Goal: Book appointment/travel/reservation

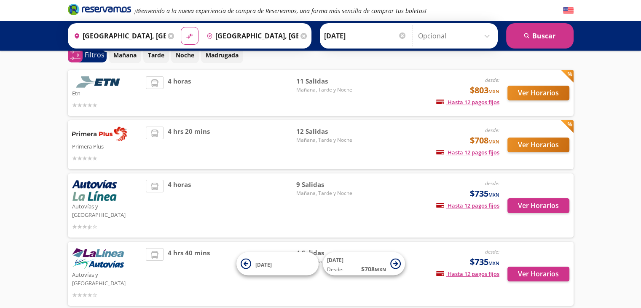
scroll to position [42, 0]
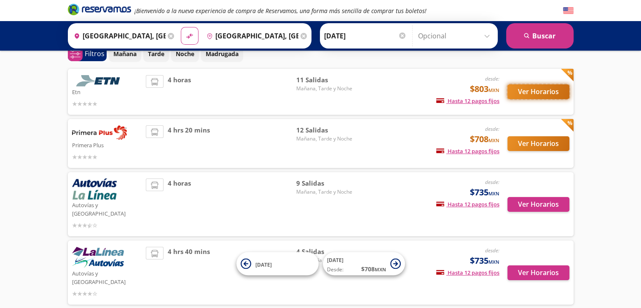
click at [538, 92] on button "Ver Horarios" at bounding box center [538, 91] width 62 height 15
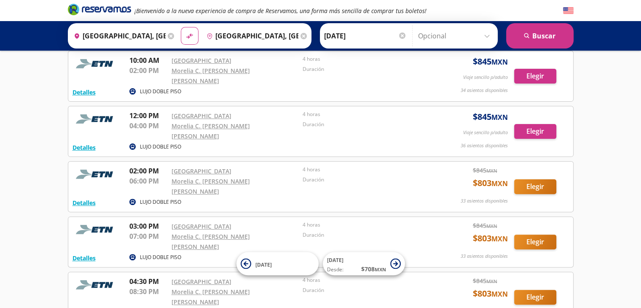
scroll to position [211, 0]
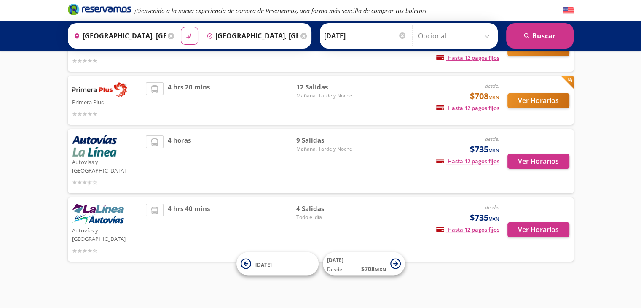
scroll to position [42, 0]
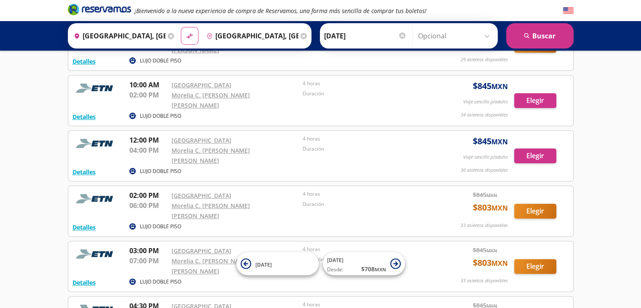
scroll to position [211, 0]
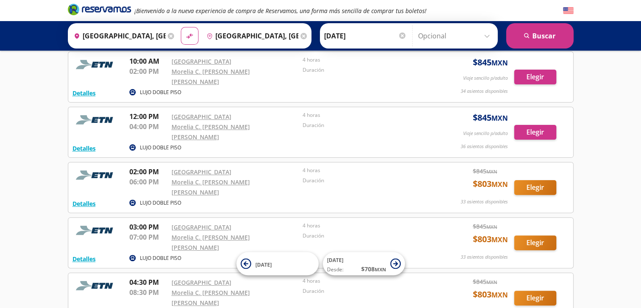
scroll to position [42, 0]
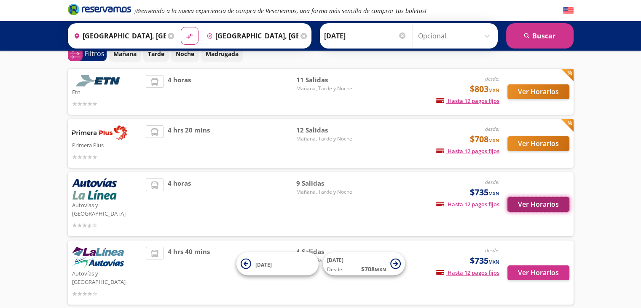
click at [528, 201] on button "Ver Horarios" at bounding box center [538, 204] width 62 height 15
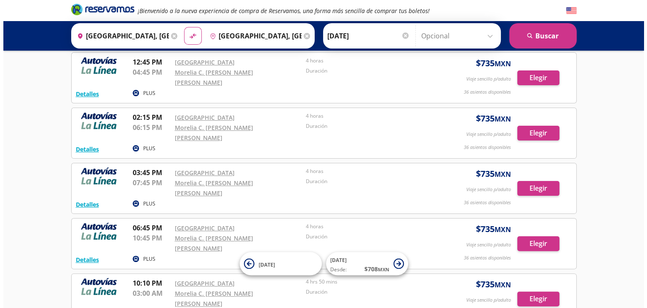
scroll to position [211, 0]
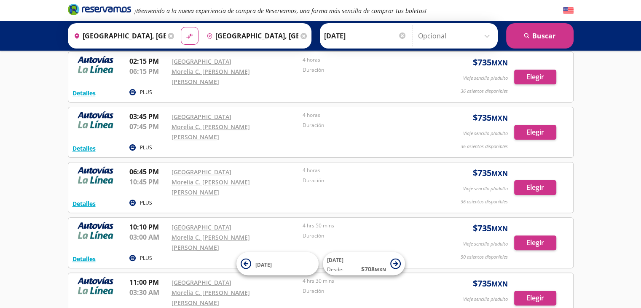
click at [143, 307] on p "PLUS" at bounding box center [146, 313] width 12 height 8
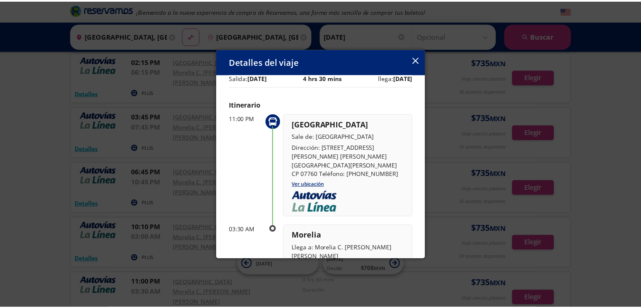
scroll to position [0, 0]
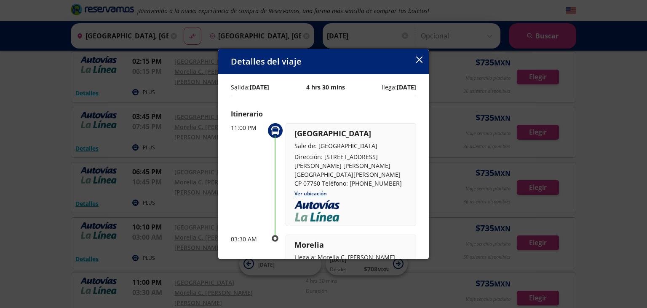
click at [422, 64] on button "button" at bounding box center [419, 60] width 6 height 10
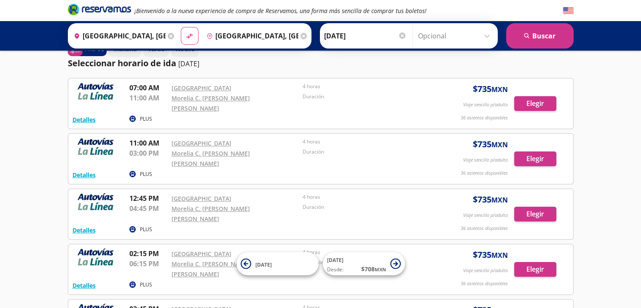
scroll to position [42, 0]
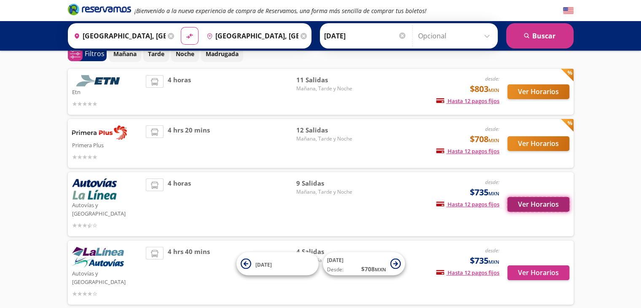
click at [534, 200] on button "Ver Horarios" at bounding box center [538, 204] width 62 height 15
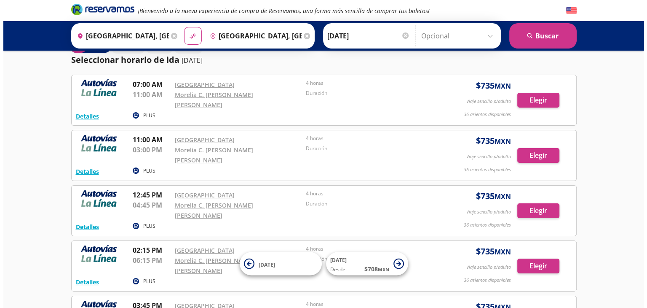
scroll to position [42, 0]
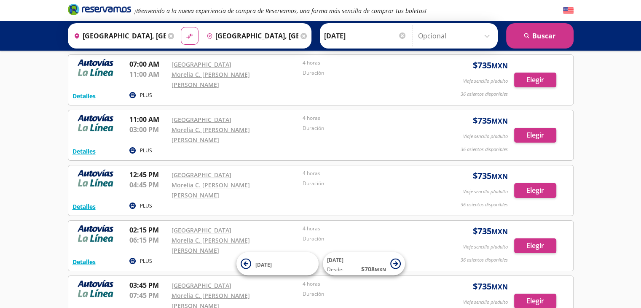
click at [147, 202] on p "PLUS" at bounding box center [146, 206] width 12 height 8
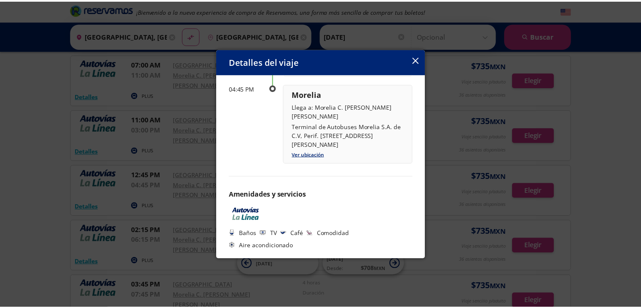
scroll to position [153, 0]
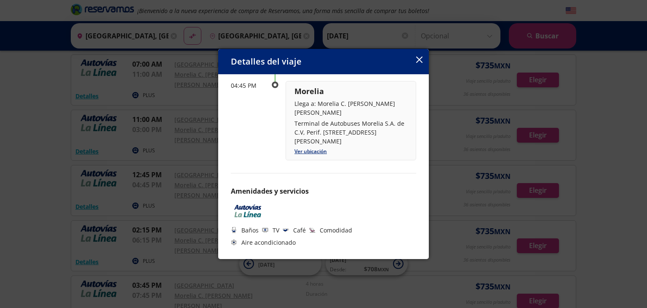
click at [421, 59] on icon "button" at bounding box center [419, 59] width 6 height 6
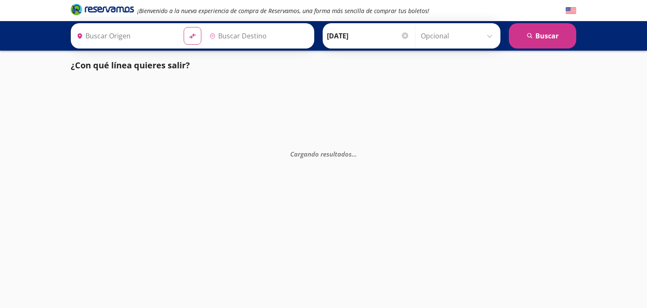
type input "Central Tepotzotlan, [GEOGRAPHIC_DATA]"
type input "[GEOGRAPHIC_DATA], [GEOGRAPHIC_DATA]"
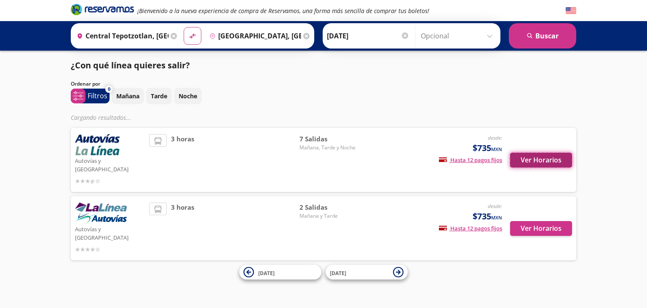
click at [540, 153] on button "Ver Horarios" at bounding box center [541, 160] width 62 height 15
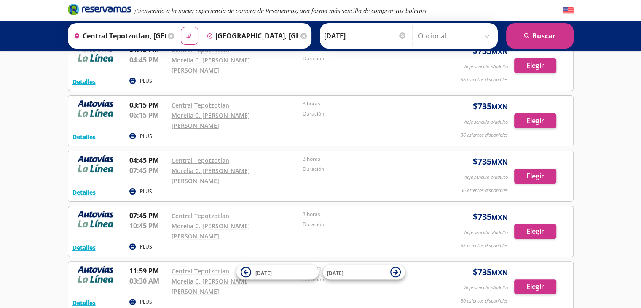
scroll to position [182, 0]
